Goal: Transaction & Acquisition: Purchase product/service

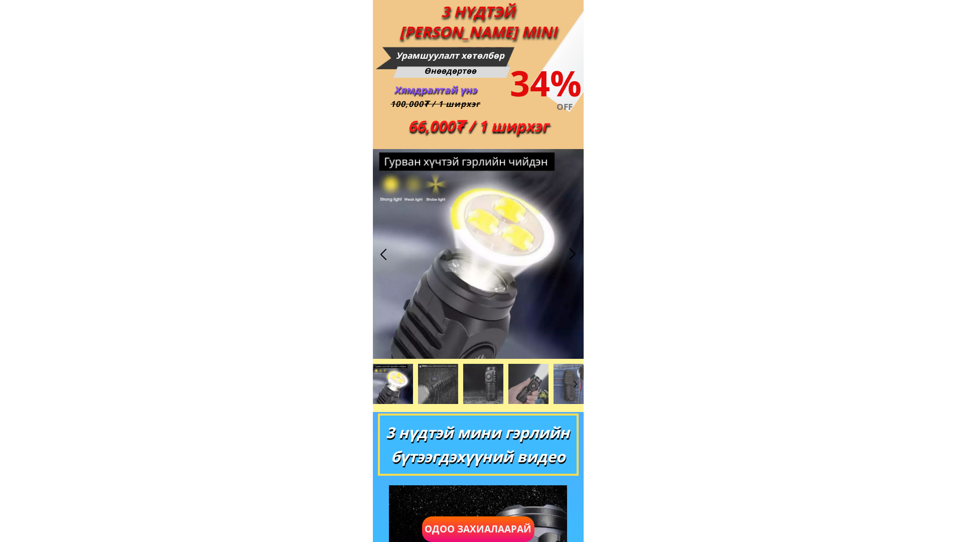
drag, startPoint x: 732, startPoint y: 202, endPoint x: 712, endPoint y: 177, distance: 32.1
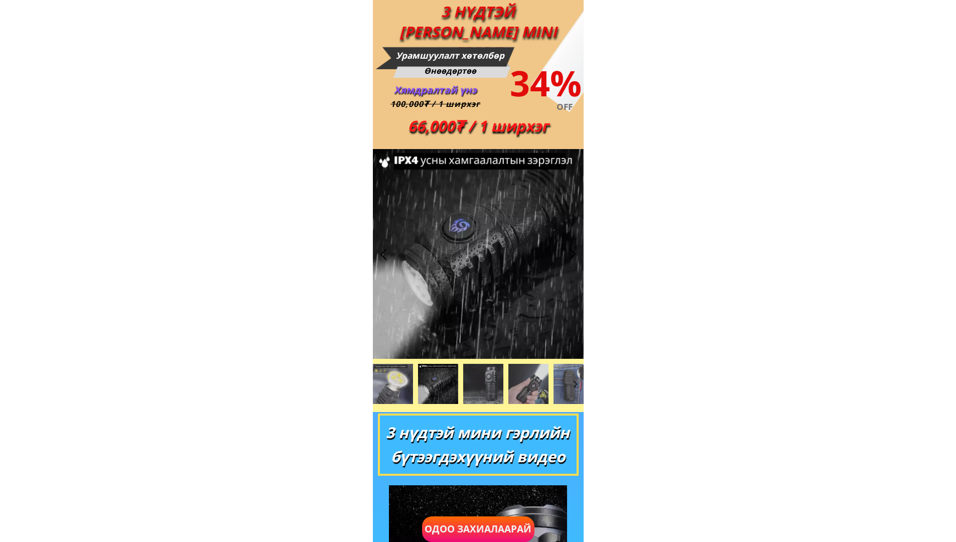
drag, startPoint x: 86, startPoint y: 107, endPoint x: 47, endPoint y: 35, distance: 82.2
drag, startPoint x: 46, startPoint y: 35, endPoint x: 16, endPoint y: 8, distance: 40.5
drag, startPoint x: 16, startPoint y: 8, endPoint x: 73, endPoint y: 33, distance: 62.2
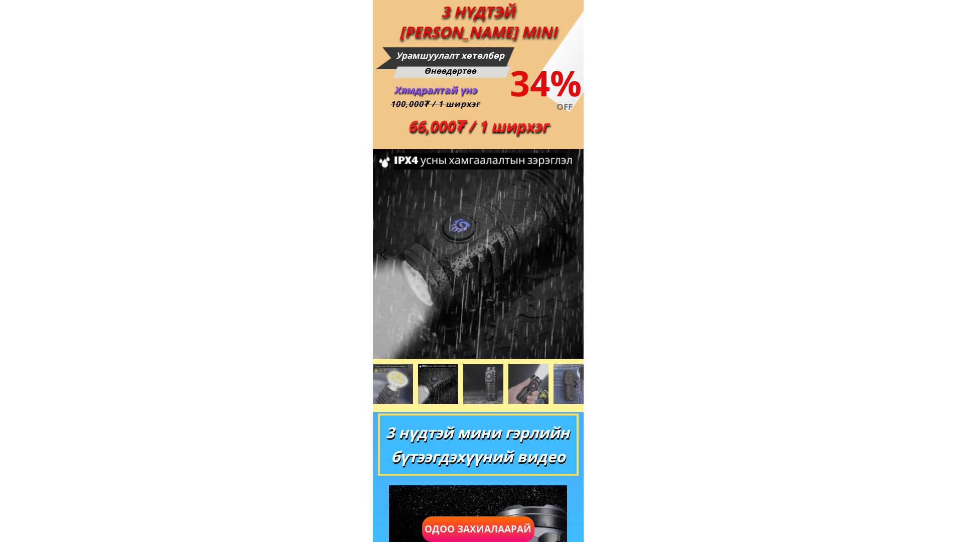
drag, startPoint x: 95, startPoint y: 36, endPoint x: 204, endPoint y: 75, distance: 115.7
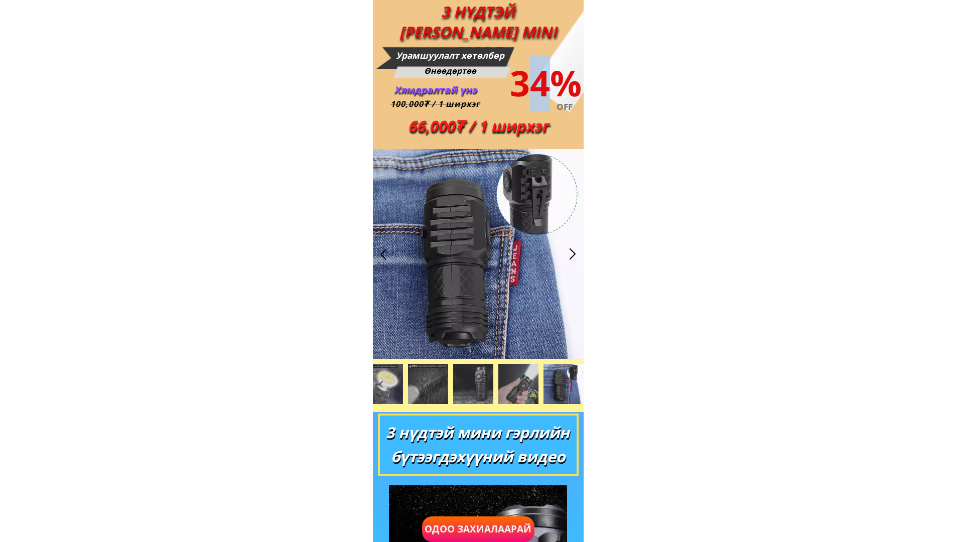
click at [539, 58] on div "34%" at bounding box center [546, 83] width 84 height 56
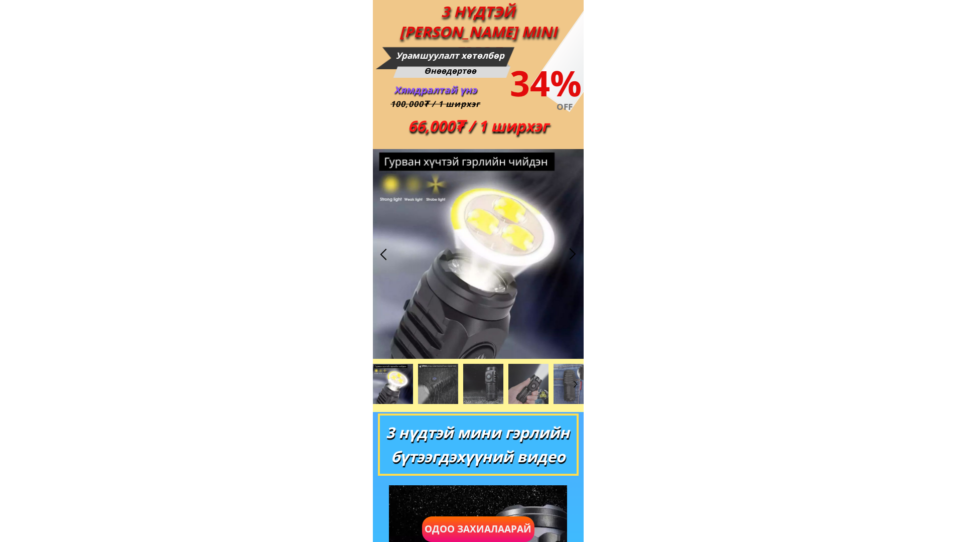
drag, startPoint x: 11, startPoint y: 27, endPoint x: 26, endPoint y: 71, distance: 46.6
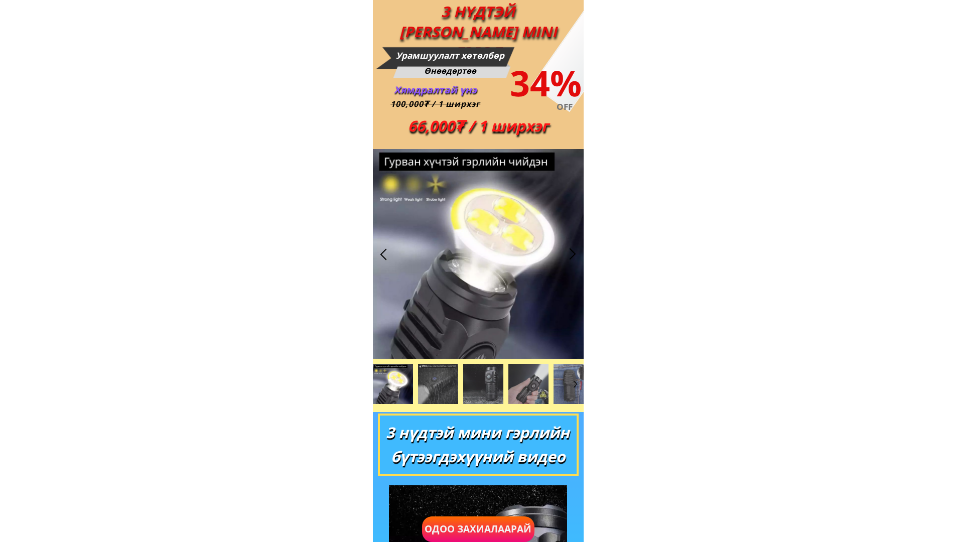
drag, startPoint x: 26, startPoint y: 71, endPoint x: 43, endPoint y: 104, distance: 36.8
drag, startPoint x: 62, startPoint y: 165, endPoint x: 85, endPoint y: 178, distance: 26.3
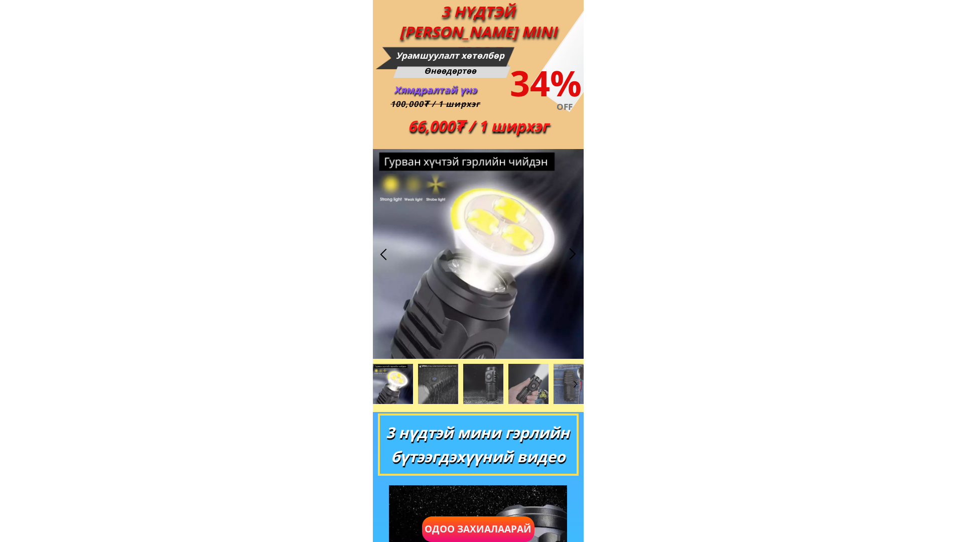
drag, startPoint x: 698, startPoint y: 170, endPoint x: 723, endPoint y: 195, distance: 35.5
drag, startPoint x: 735, startPoint y: 174, endPoint x: 733, endPoint y: 179, distance: 5.2
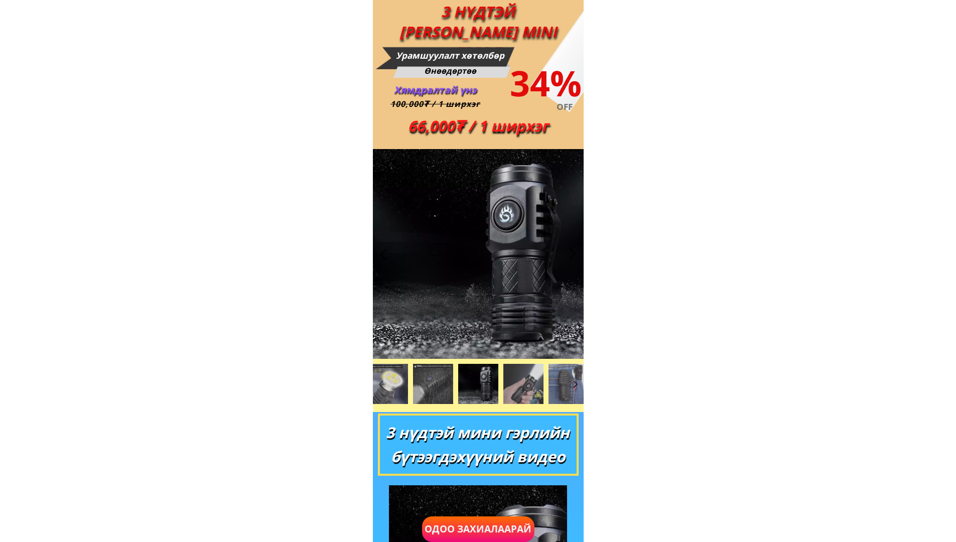
click at [429, 203] on div at bounding box center [478, 254] width 211 height 210
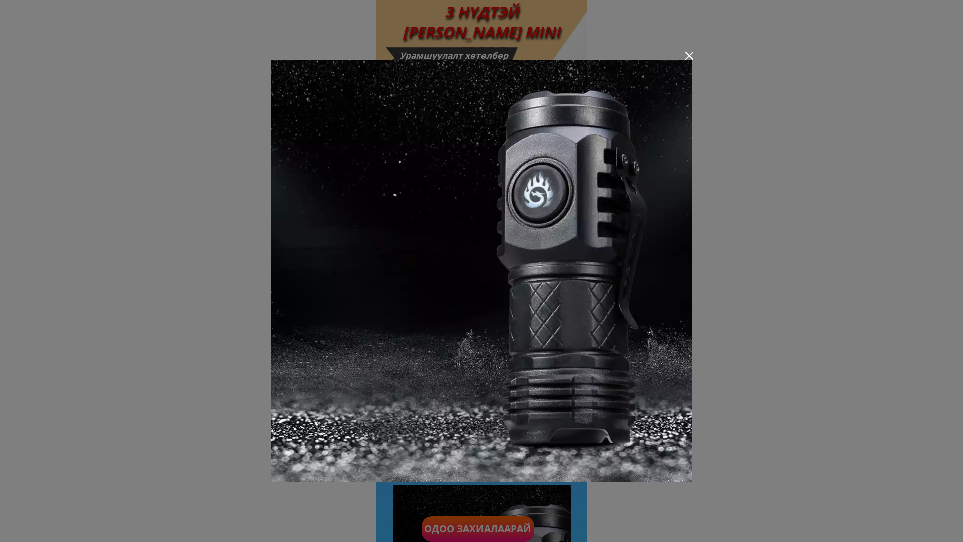
click at [690, 54] on div at bounding box center [689, 56] width 8 height 8
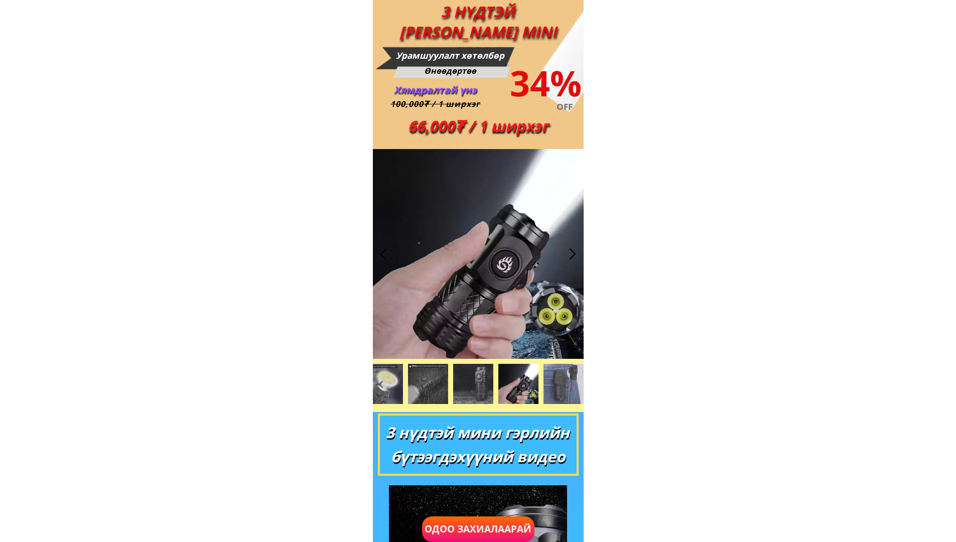
click at [388, 14] on div "3 НҮДТЭЙ [PERSON_NAME] MINI ГЭРЭЛ" at bounding box center [477, 43] width 183 height 82
